Goal: Information Seeking & Learning: Learn about a topic

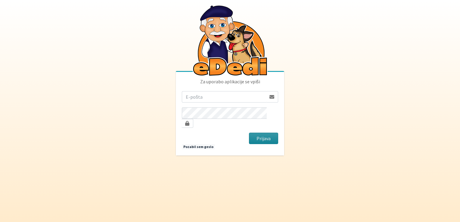
type input "jonfimz@gmail.com"
click at [263, 133] on button "Prijava" at bounding box center [263, 138] width 29 height 11
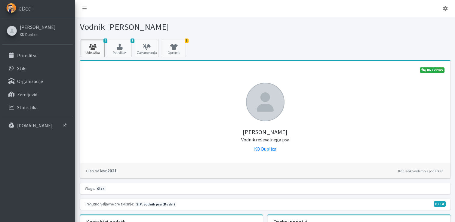
click at [90, 52] on link "9 Udeležba" at bounding box center [93, 48] width 24 height 18
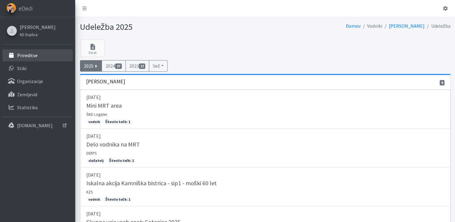
click at [28, 57] on p "Prireditve" at bounding box center [27, 55] width 20 height 6
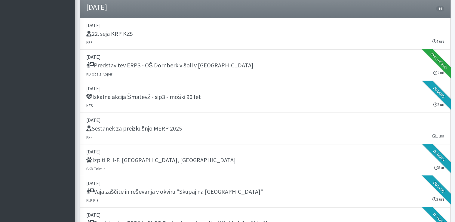
scroll to position [493, 0]
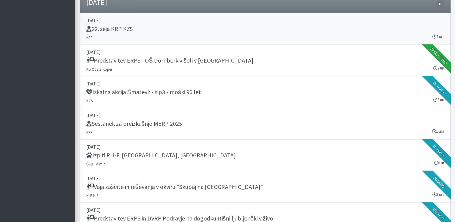
click at [288, 36] on link "[DATE] 22. seja KRP KZS KRP 4 ure" at bounding box center [265, 29] width 371 height 32
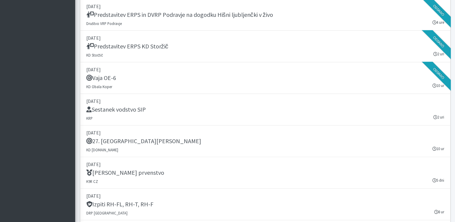
scroll to position [698, 0]
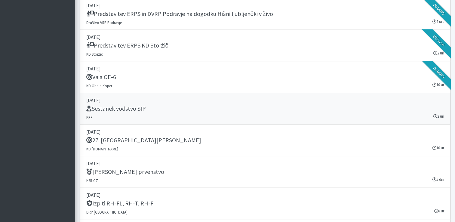
click at [332, 107] on div "Sestanek vodstvo SIP" at bounding box center [265, 109] width 358 height 8
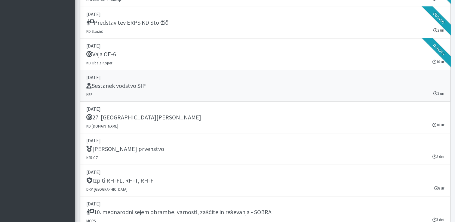
scroll to position [722, 0]
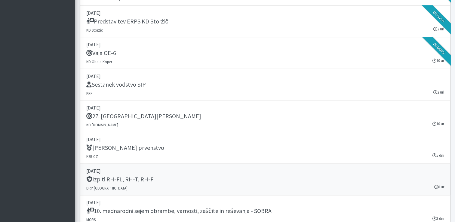
click at [288, 179] on div "Izpiti RH-FL, RH-T, RH-F" at bounding box center [265, 180] width 358 height 8
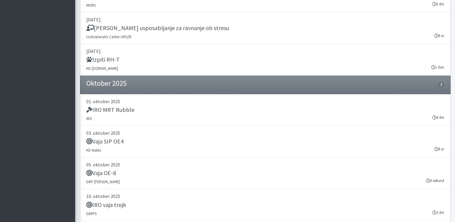
scroll to position [962, 0]
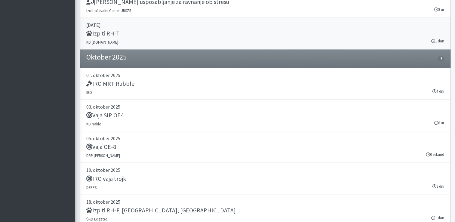
click at [195, 30] on div "Izpiti RH-T" at bounding box center [265, 34] width 358 height 8
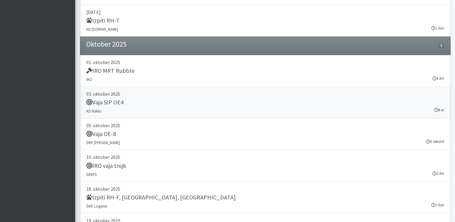
scroll to position [964, 0]
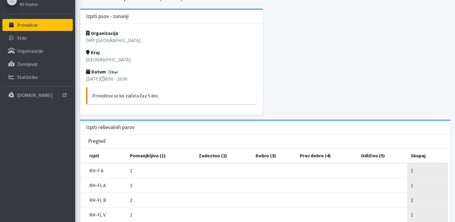
scroll to position [96, 0]
